Goal: Information Seeking & Learning: Learn about a topic

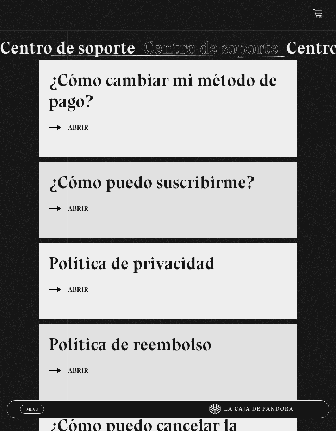
click at [27, 410] on span "Menu" at bounding box center [32, 409] width 12 height 4
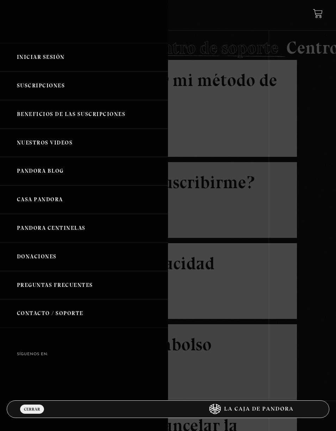
click at [44, 117] on link "Beneficios de las suscripciones" at bounding box center [84, 114] width 168 height 29
click at [52, 117] on link "Beneficios de las suscripciones" at bounding box center [84, 114] width 168 height 29
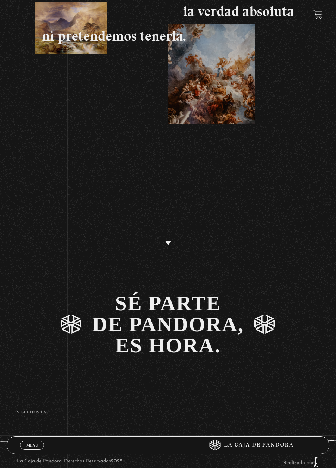
scroll to position [3037, 0]
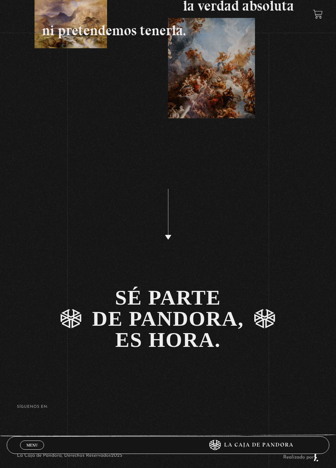
click at [39, 430] on link "Menu Cerrar" at bounding box center [32, 445] width 24 height 9
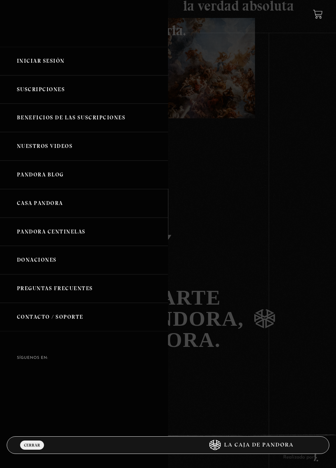
click at [47, 148] on link "Nuestros Videos" at bounding box center [84, 146] width 168 height 29
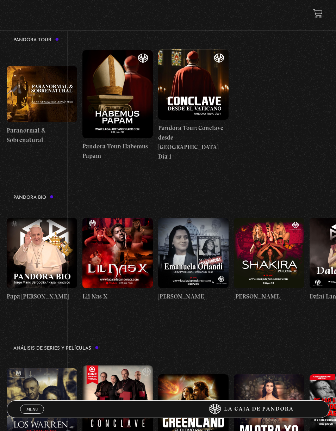
click at [273, 259] on figure at bounding box center [269, 253] width 70 height 70
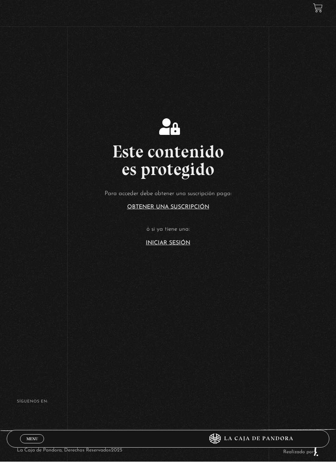
scroll to position [41, 0]
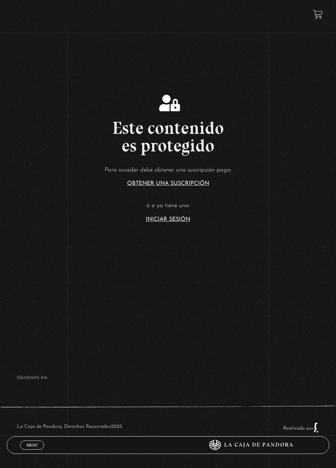
click at [38, 430] on link "Menu Cerrar" at bounding box center [32, 445] width 24 height 9
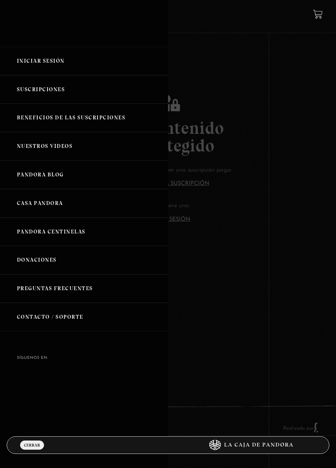
click at [76, 175] on link "Pandora Blog" at bounding box center [84, 175] width 168 height 29
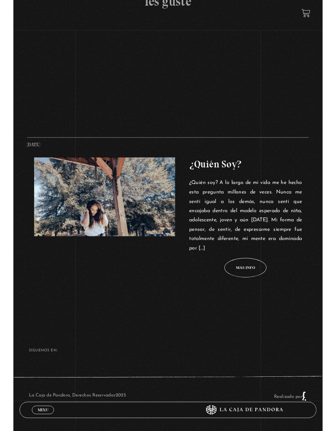
scroll to position [274, 0]
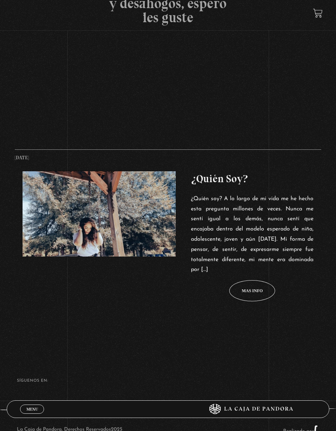
click at [254, 290] on span "Mas info" at bounding box center [252, 291] width 21 height 4
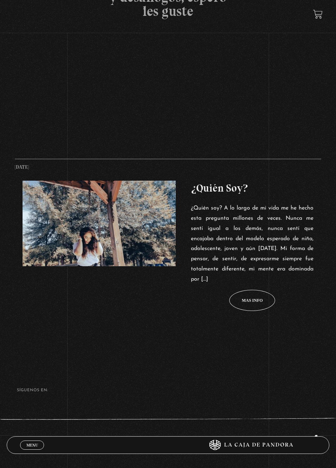
scroll to position [308, 0]
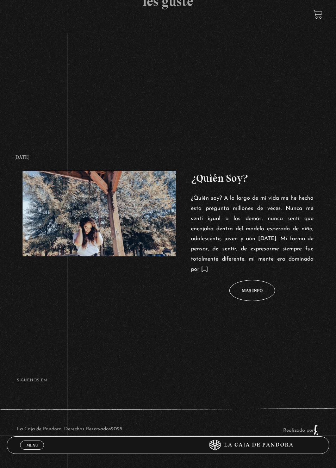
click at [35, 439] on span "Menu" at bounding box center [32, 445] width 12 height 4
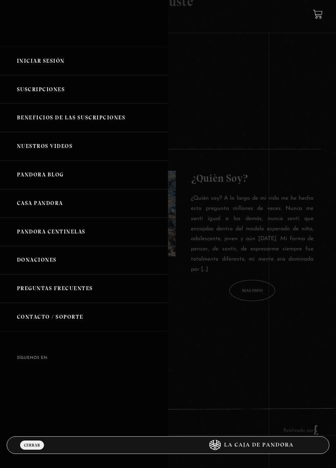
click at [37, 291] on link "Preguntas Frecuentes" at bounding box center [84, 288] width 168 height 29
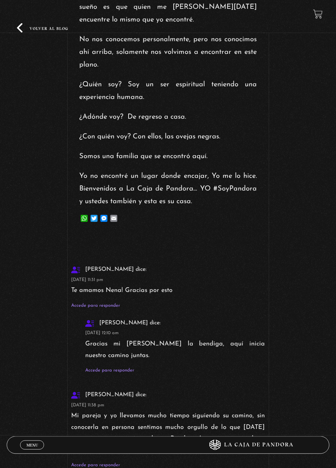
scroll to position [1666, 0]
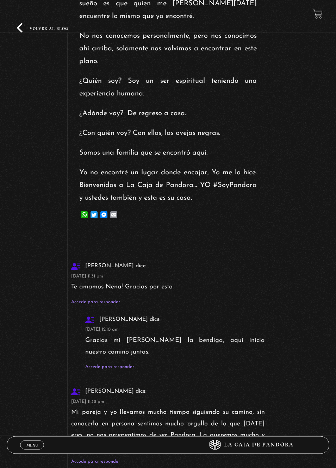
click at [27, 29] on link "Volver al blog" at bounding box center [42, 28] width 51 height 10
